Goal: Task Accomplishment & Management: Complete application form

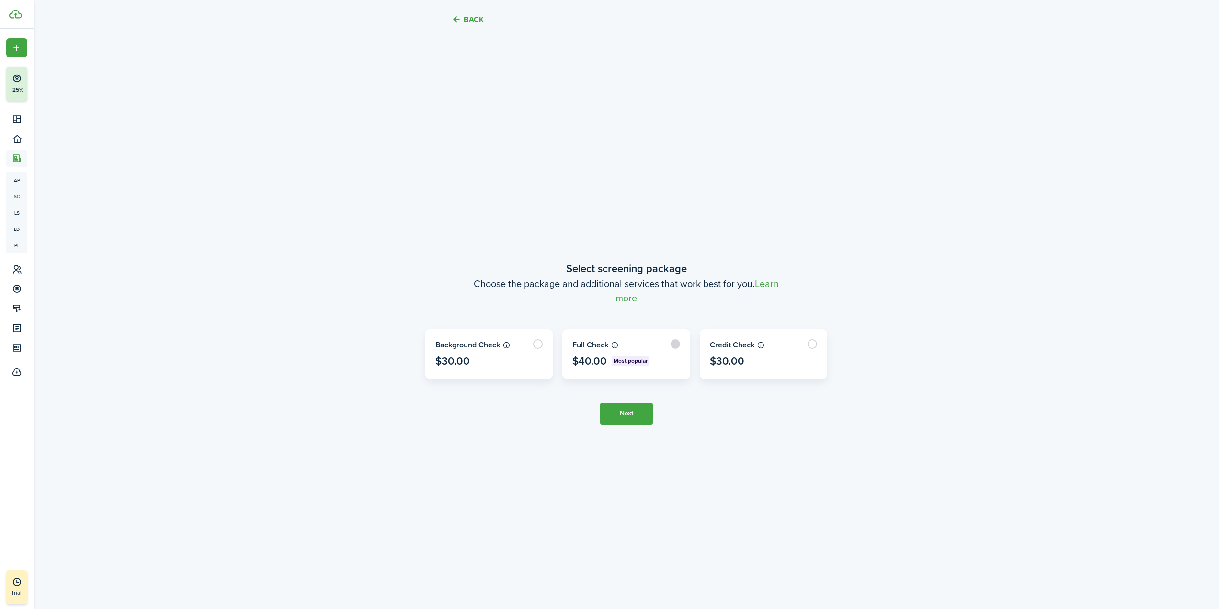
click at [588, 343] on label at bounding box center [626, 354] width 127 height 49
radio input "true"
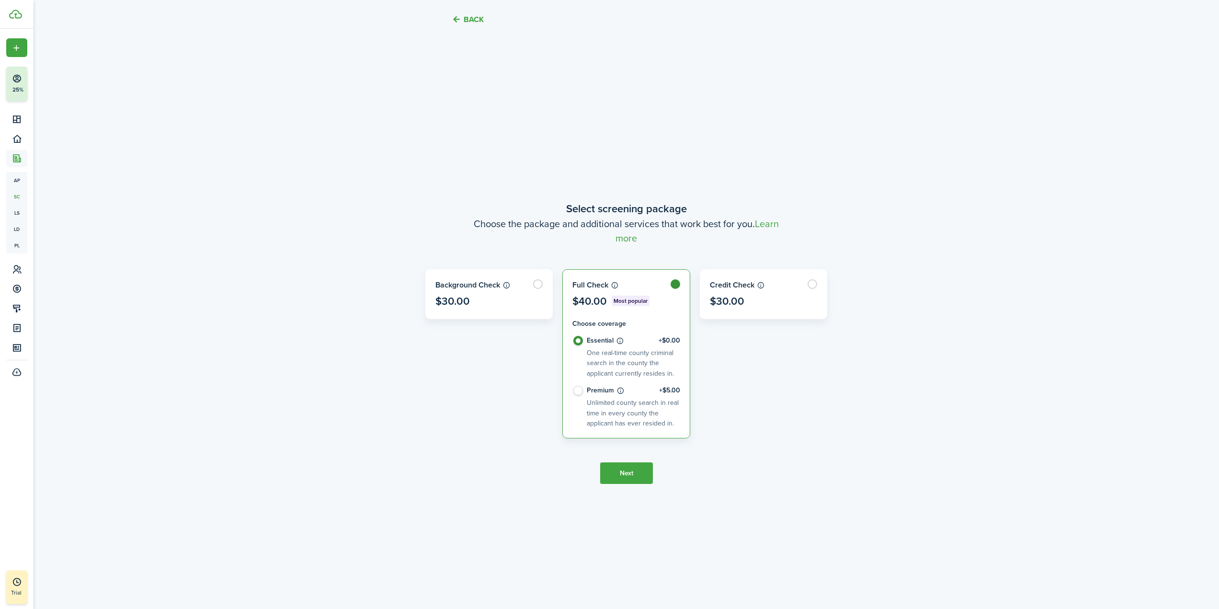
click at [586, 390] on label "Premium +$5.00 Unlimited county search in real time in every county the applica…" at bounding box center [626, 407] width 108 height 43
radio input "false"
radio input "true"
click at [590, 335] on form "Choose coverage Essential +$0.00 One real-time county criminal search in the co…" at bounding box center [626, 374] width 108 height 110
click at [587, 347] on label "Essential +$0.00 One real-time county criminal search in the county the applica…" at bounding box center [626, 361] width 108 height 50
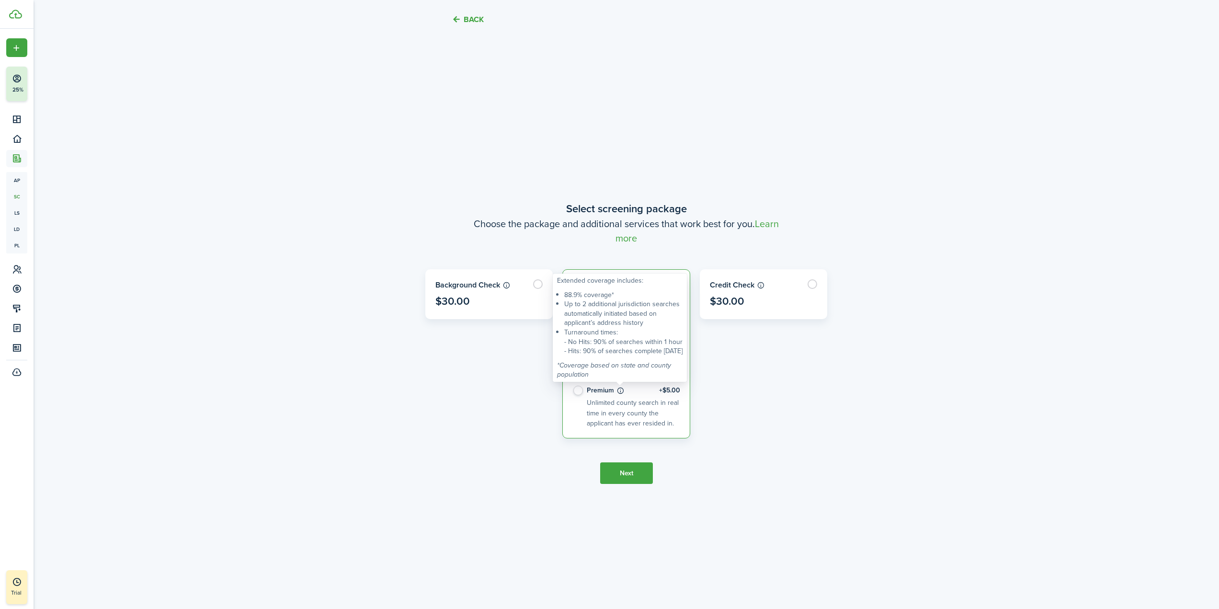
click at [619, 390] on icon at bounding box center [621, 392] width 8 height 10
radio input "false"
radio input "true"
click at [619, 340] on icon at bounding box center [620, 342] width 8 height 10
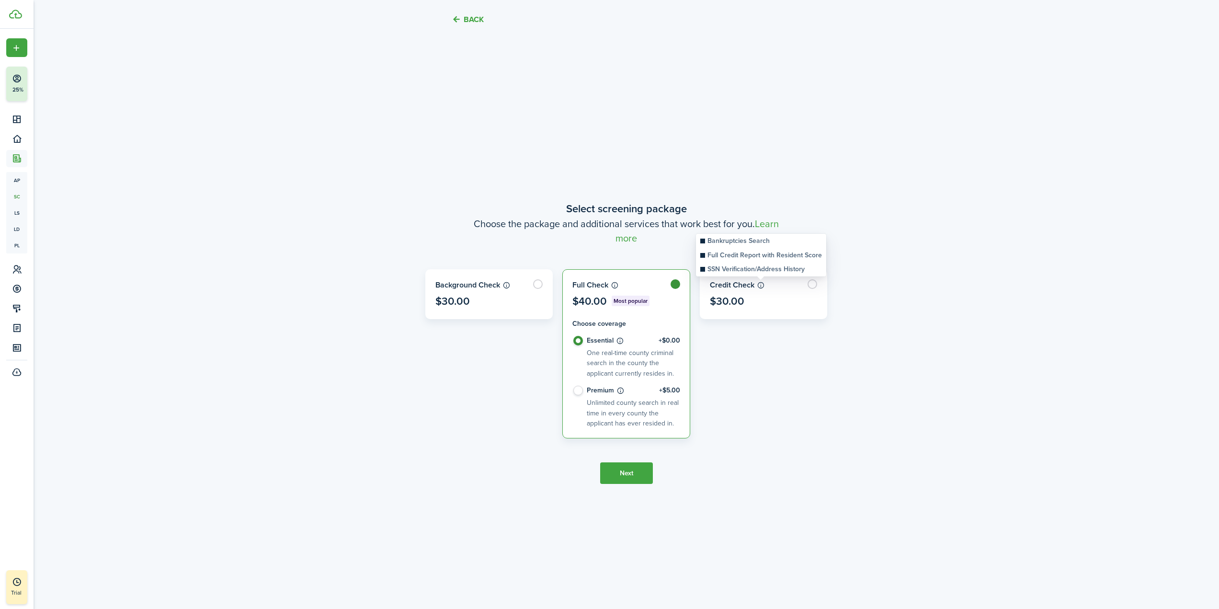
click at [762, 286] on icon at bounding box center [761, 285] width 8 height 8
click at [615, 397] on label "Premium +$5.00 Unlimited county search in real time in every county the applica…" at bounding box center [626, 407] width 108 height 43
radio input "false"
radio input "true"
click at [631, 475] on button "Next" at bounding box center [626, 473] width 53 height 22
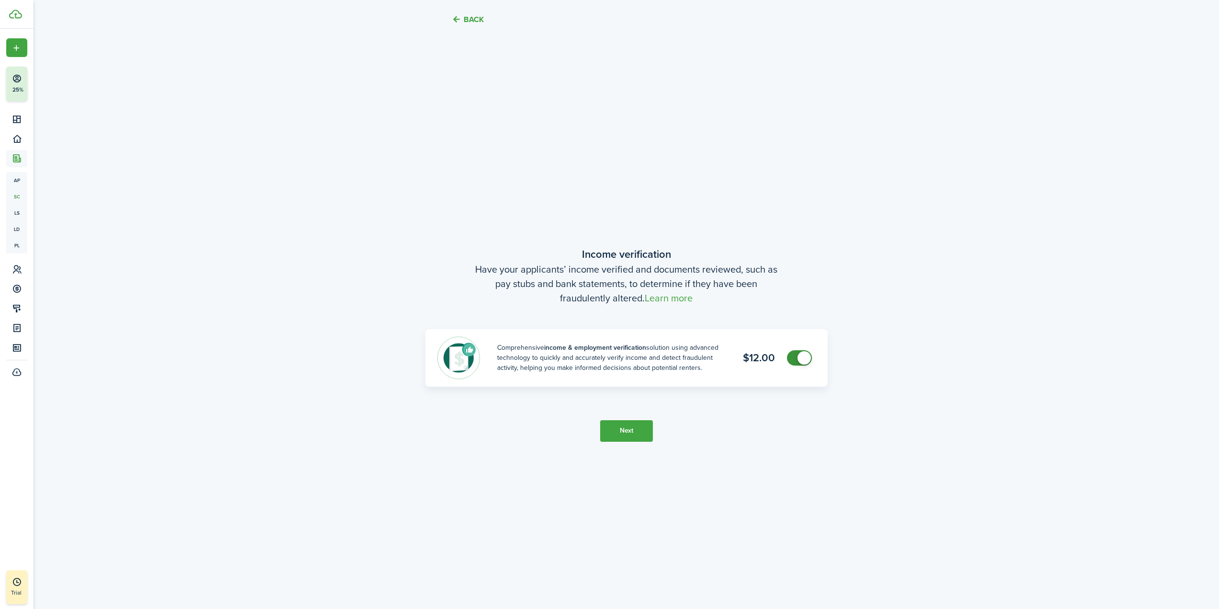
scroll to position [1144, 0]
click at [638, 428] on button "Next" at bounding box center [626, 430] width 53 height 22
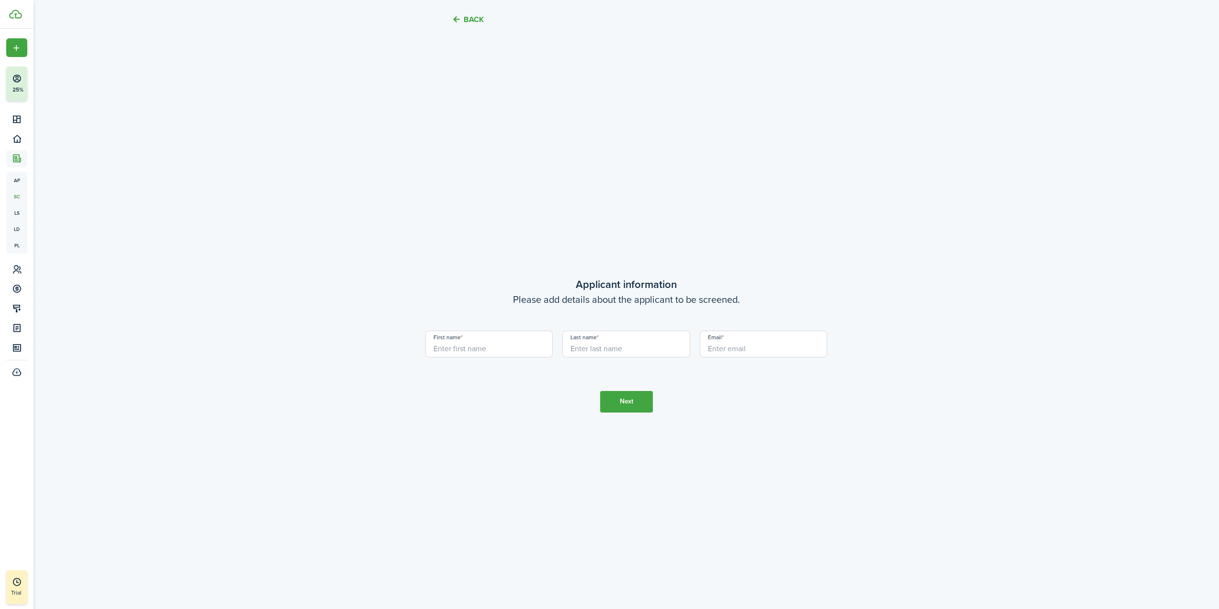
scroll to position [1753, 0]
click at [462, 19] on button "Back" at bounding box center [468, 19] width 32 height 10
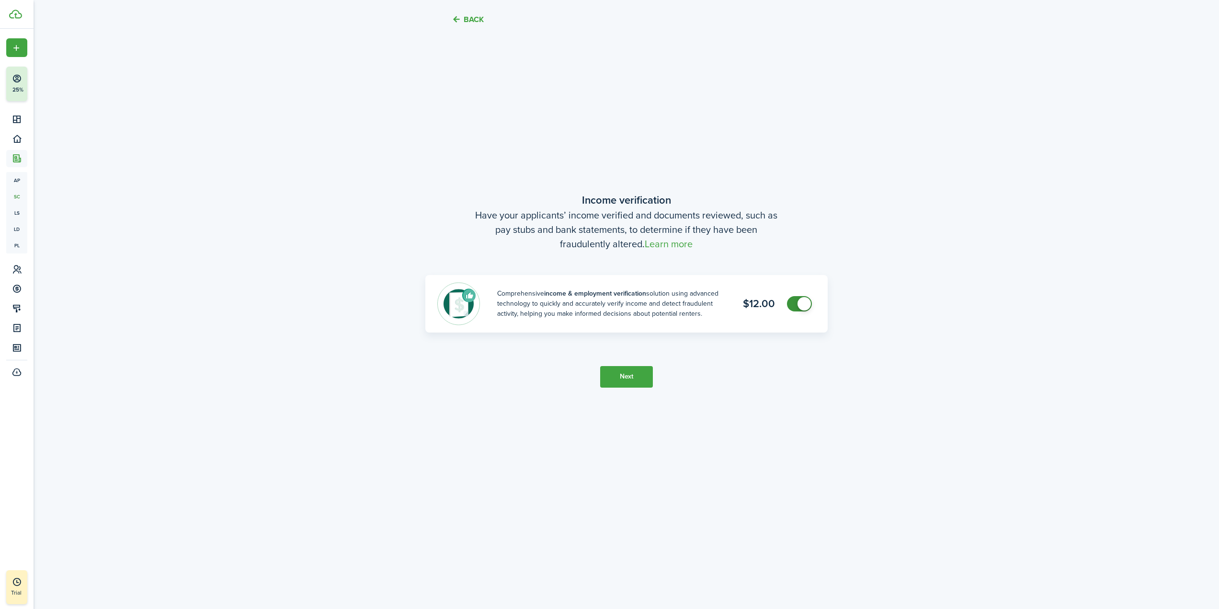
scroll to position [599, 0]
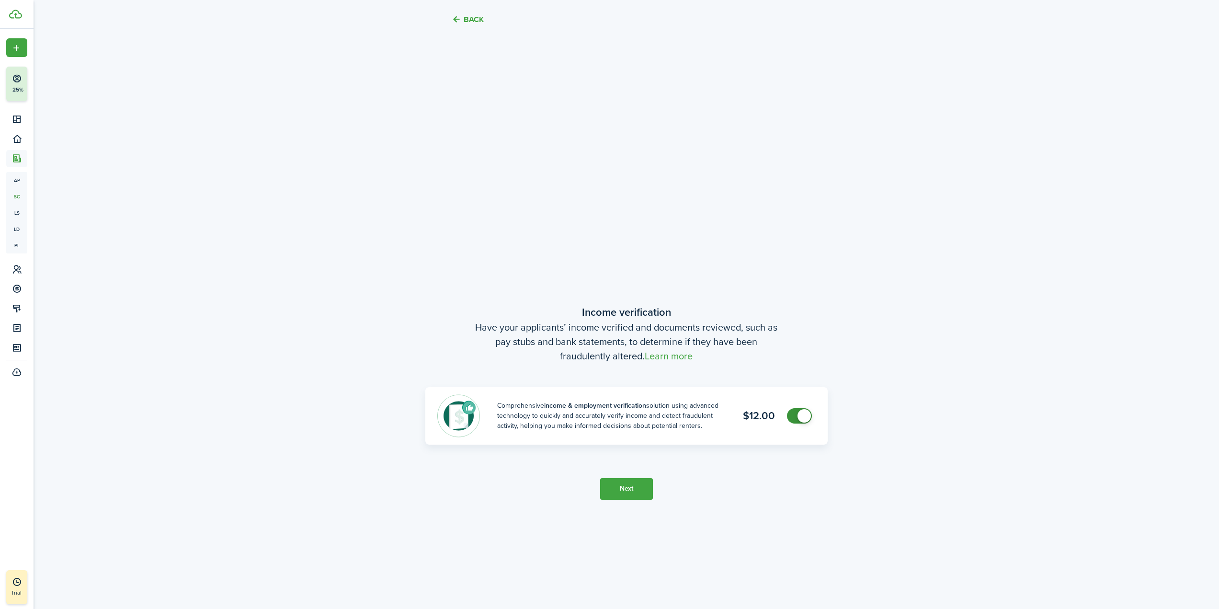
click at [462, 20] on button "Back" at bounding box center [468, 19] width 32 height 10
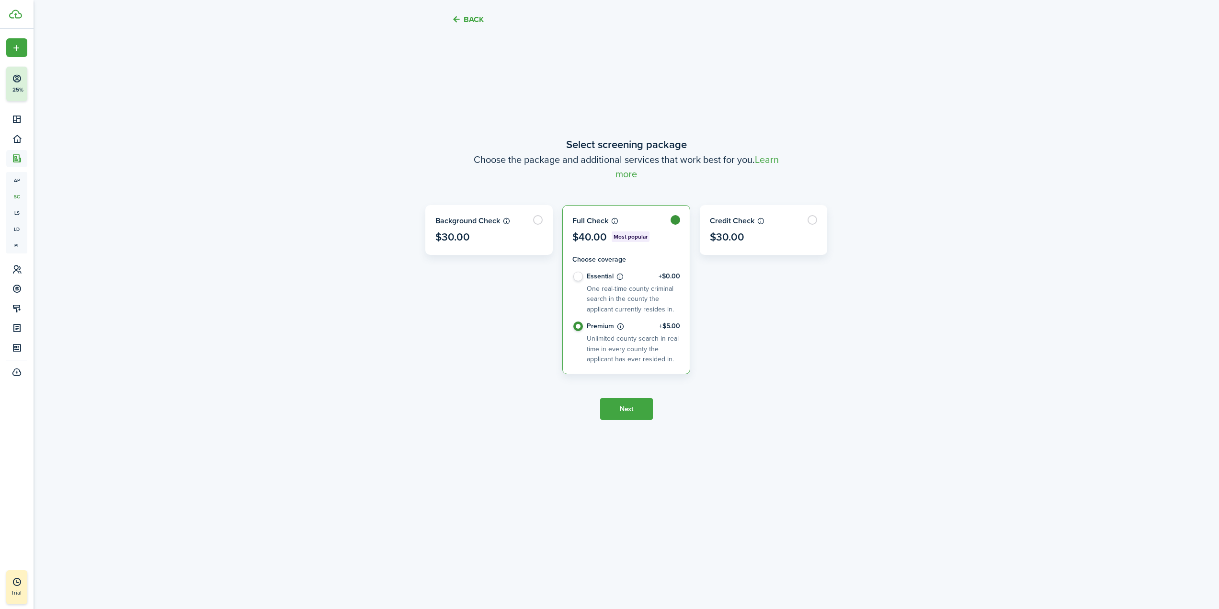
click at [462, 20] on button "Back" at bounding box center [468, 19] width 32 height 10
